Goal: Task Accomplishment & Management: Manage account settings

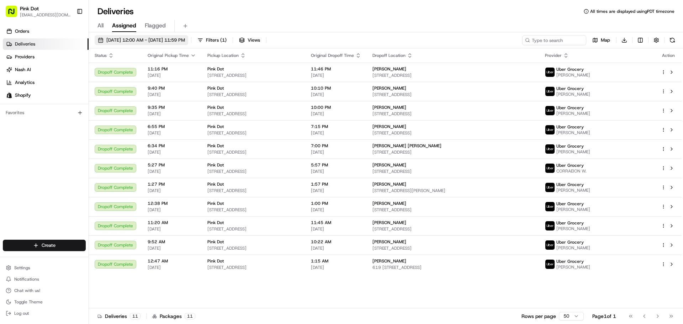
drag, startPoint x: 123, startPoint y: 41, endPoint x: 128, endPoint y: 42, distance: 4.8
click at [124, 41] on span "[DATE] 12:00 AM - [DATE] 11:59 PM" at bounding box center [145, 40] width 79 height 6
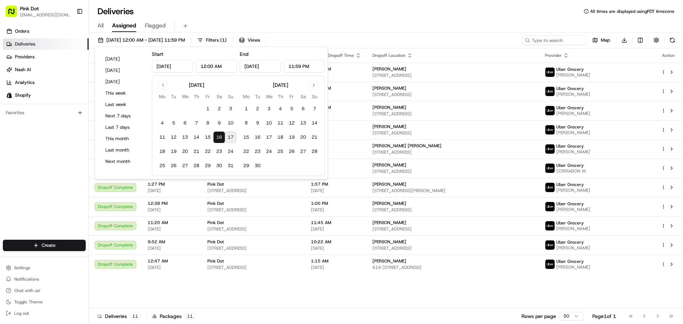
click at [226, 137] on button "17" at bounding box center [230, 137] width 11 height 11
type input "[DATE]"
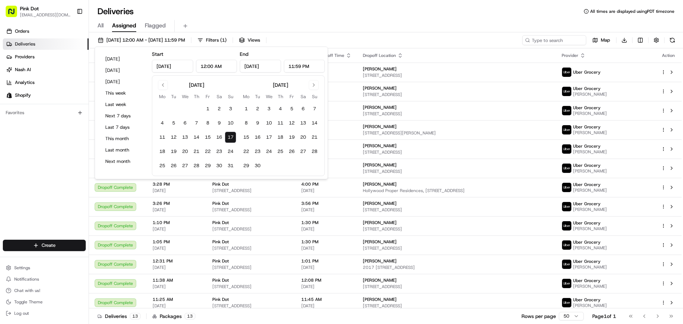
click at [336, 4] on div "Deliveries All times are displayed using PDT timezone All Assigned Flagged [DAT…" at bounding box center [386, 162] width 594 height 324
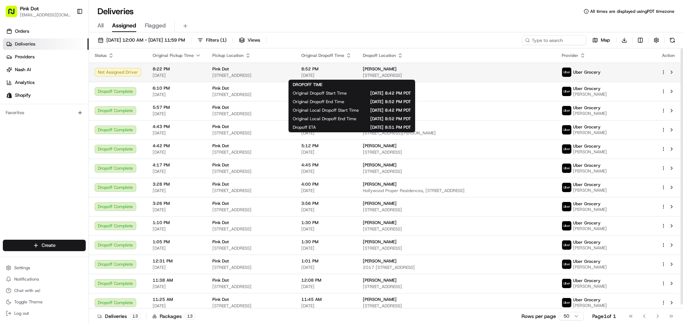
click at [341, 68] on span "8:52 PM" at bounding box center [326, 69] width 50 height 6
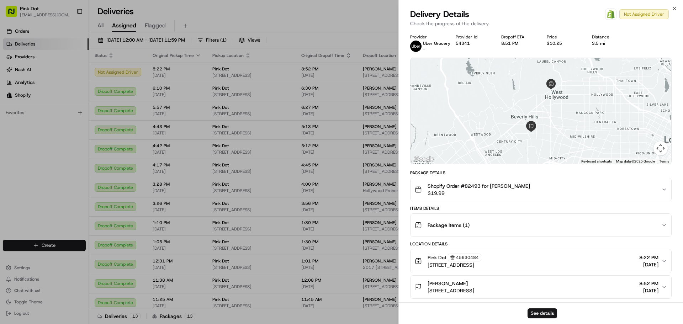
click at [341, 18] on div "Open Order in Shopify Not Assigned Driver" at bounding box center [637, 14] width 64 height 11
click at [341, 311] on button "See details" at bounding box center [543, 314] width 30 height 10
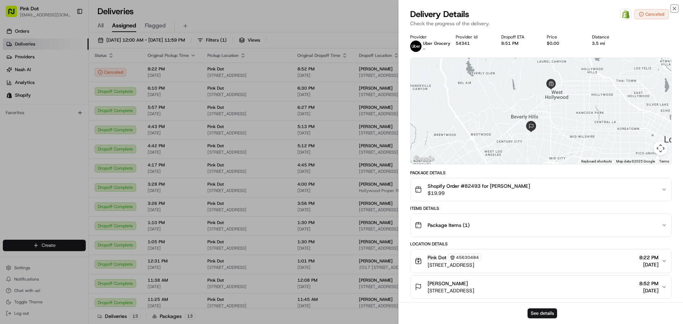
click at [341, 6] on icon "button" at bounding box center [675, 9] width 6 height 6
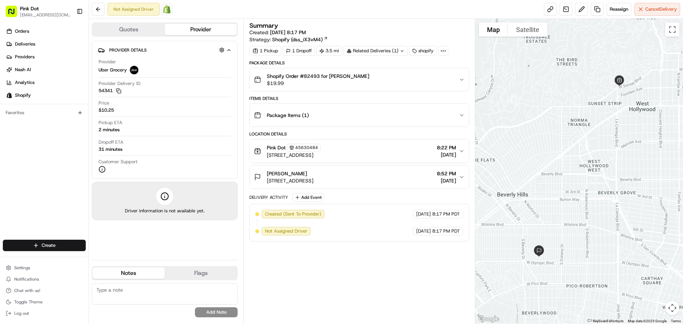
click at [653, 2] on div "Not Assigned Driver Open Order in Shopify Reassign Cancel Delivery" at bounding box center [386, 9] width 594 height 19
click at [653, 12] on span "Cancel Delivery" at bounding box center [662, 9] width 32 height 6
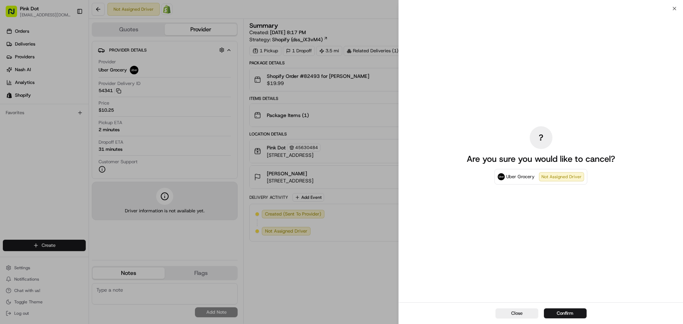
click at [558, 313] on button "Confirm" at bounding box center [565, 314] width 43 height 10
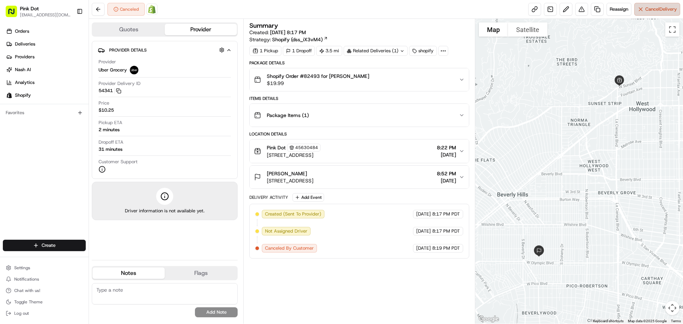
click at [661, 12] on span "Cancel Delivery" at bounding box center [662, 9] width 32 height 6
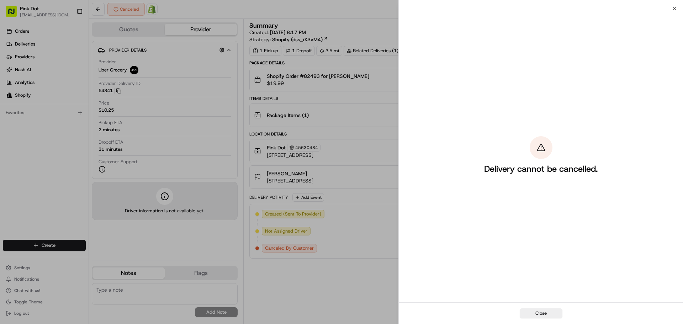
click at [549, 322] on div "Close" at bounding box center [541, 313] width 284 height 22
click at [536, 312] on button "Close" at bounding box center [541, 314] width 43 height 10
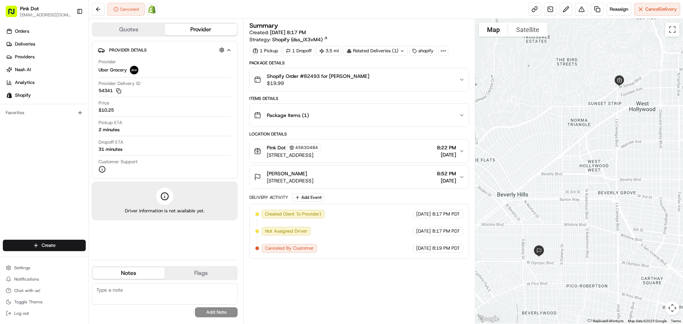
click at [380, 288] on div "Summary Created: 08/17/2025 8:17 PM Strategy: Shopify (dss_iX3vM4) 1 Pickup 1 D…" at bounding box center [359, 171] width 220 height 298
